Goal: Find specific page/section: Find specific page/section

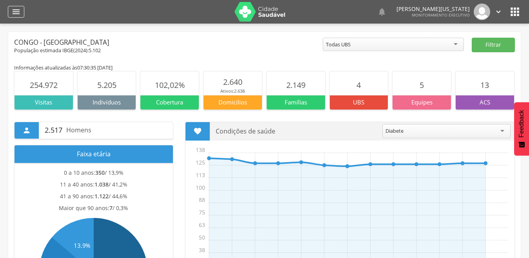
click at [13, 12] on icon "" at bounding box center [15, 11] width 9 height 9
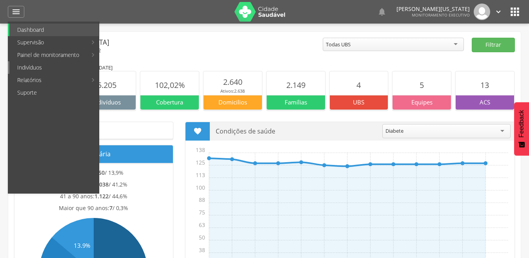
click at [34, 62] on link "Indivíduos" at bounding box center [53, 67] width 89 height 13
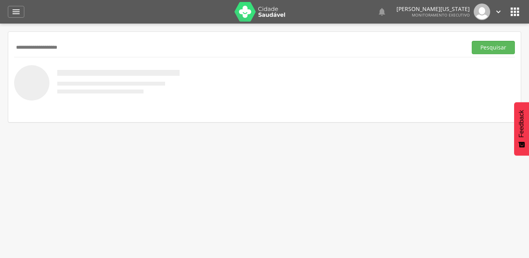
type input "**********"
click at [472, 41] on button "Pesquisar" at bounding box center [493, 47] width 43 height 13
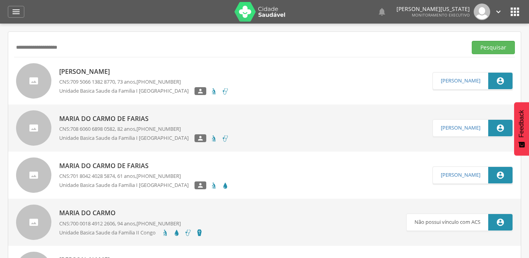
click at [114, 83] on span "709 5066 1382 8770" at bounding box center [92, 81] width 45 height 7
type input "**********"
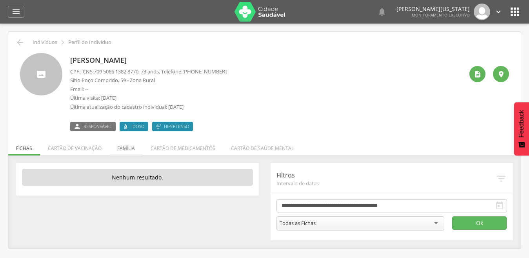
click at [123, 147] on li "Família" at bounding box center [125, 146] width 33 height 18
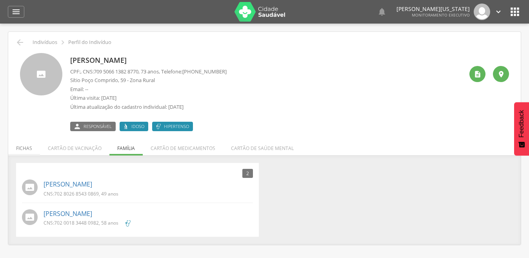
click at [31, 147] on li "Fichas" at bounding box center [24, 146] width 32 height 18
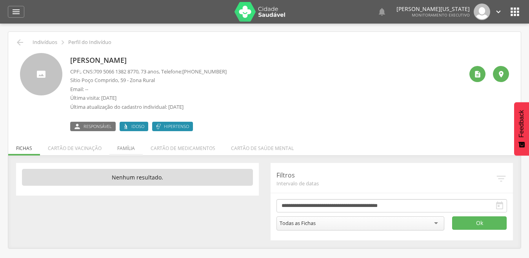
click at [129, 147] on li "Família" at bounding box center [125, 146] width 33 height 18
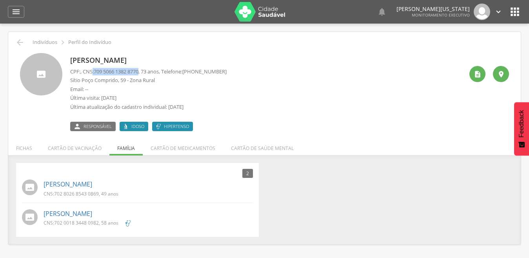
drag, startPoint x: 95, startPoint y: 71, endPoint x: 144, endPoint y: 73, distance: 48.7
click at [144, 73] on p "CPF: , CNS: [PHONE_NUMBER] , 73 anos, Telefone: [PHONE_NUMBER]" at bounding box center [148, 71] width 157 height 7
copy p ": 709 5066 1382 8770"
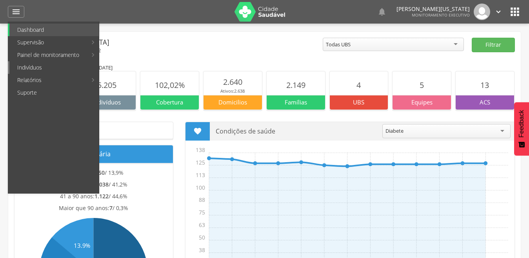
click at [31, 70] on link "Indivíduos" at bounding box center [53, 67] width 89 height 13
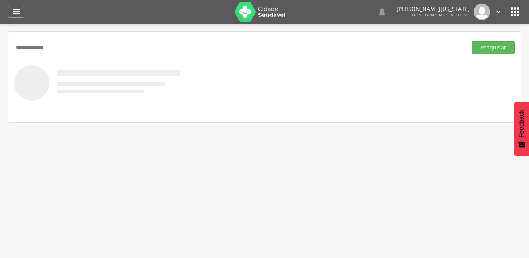
type input "**********"
click at [472, 41] on button "Pesquisar" at bounding box center [493, 47] width 43 height 13
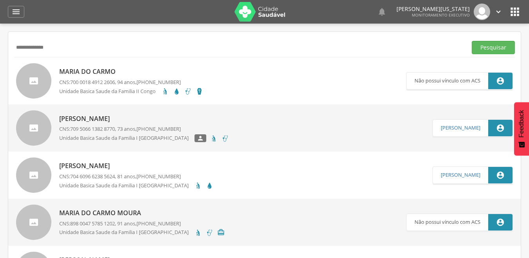
click at [125, 110] on div "[PERSON_NAME] do Carmo Farias CNS: 709 5066 1382 8770 , 73 anos, [PHONE_NUMBER]…" at bounding box center [144, 127] width 170 height 35
type input "**********"
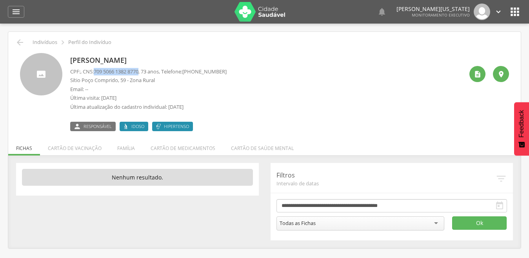
drag, startPoint x: 95, startPoint y: 70, endPoint x: 144, endPoint y: 71, distance: 48.3
click at [144, 71] on p "CPF: , CNS: [PHONE_NUMBER] , 73 anos, Telefone: [PHONE_NUMBER]" at bounding box center [148, 71] width 157 height 7
click at [138, 71] on span "709 5066 1382 8770" at bounding box center [116, 71] width 45 height 7
drag, startPoint x: 144, startPoint y: 71, endPoint x: 166, endPoint y: 56, distance: 27.6
click at [166, 56] on p "[PERSON_NAME]" at bounding box center [148, 60] width 157 height 10
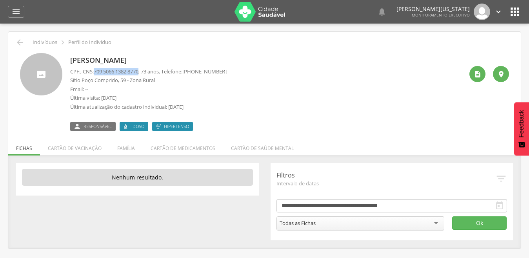
drag, startPoint x: 96, startPoint y: 71, endPoint x: 145, endPoint y: 70, distance: 49.0
click at [145, 70] on p "CPF: , CNS: [PHONE_NUMBER] , 73 anos, Telefone: [PHONE_NUMBER]" at bounding box center [148, 71] width 157 height 7
copy p "709 5066 1382 8770"
